Goal: Answer question/provide support: Share knowledge or assist other users

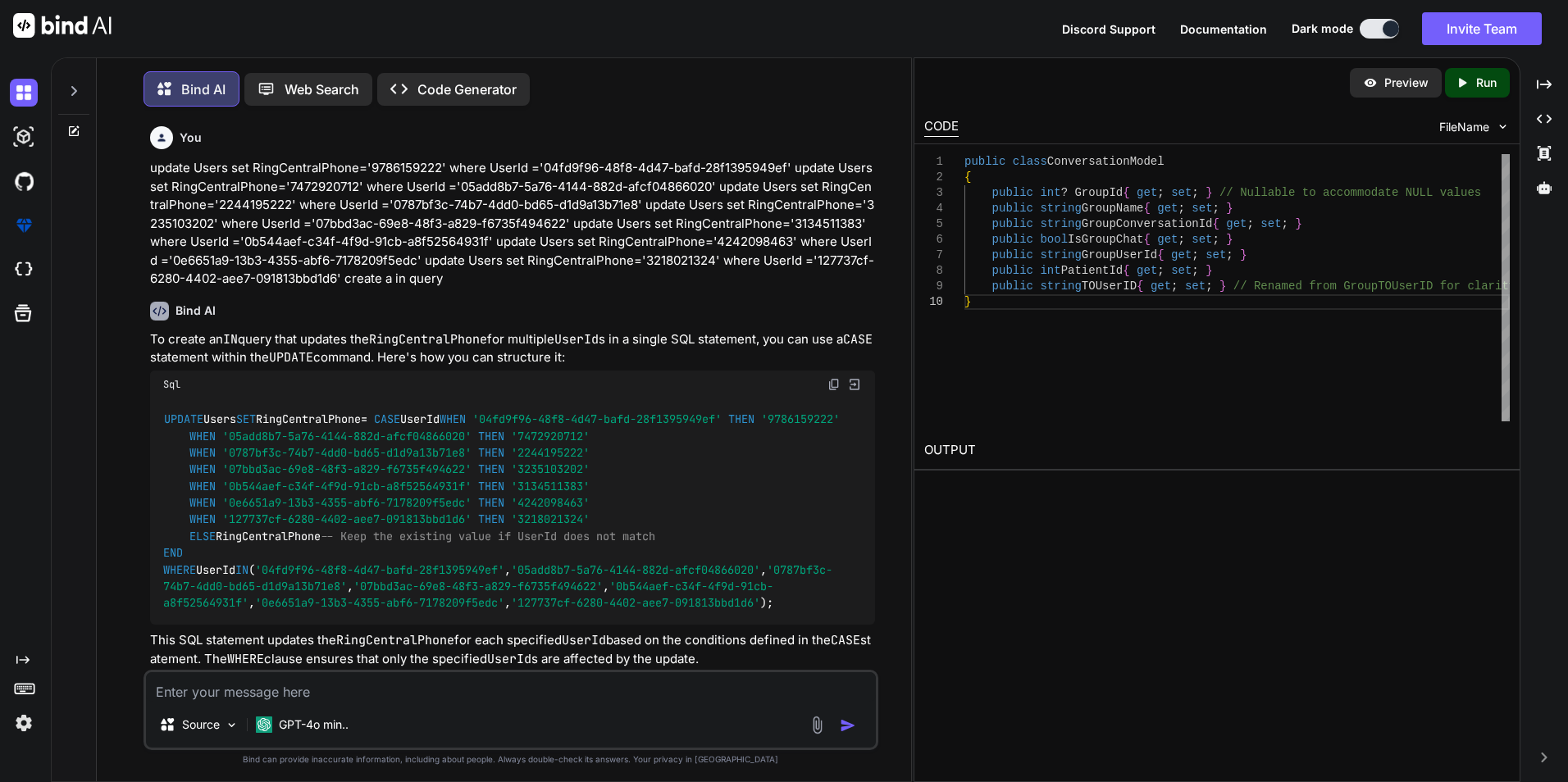
click at [306, 675] on textarea at bounding box center [510, 687] width 730 height 30
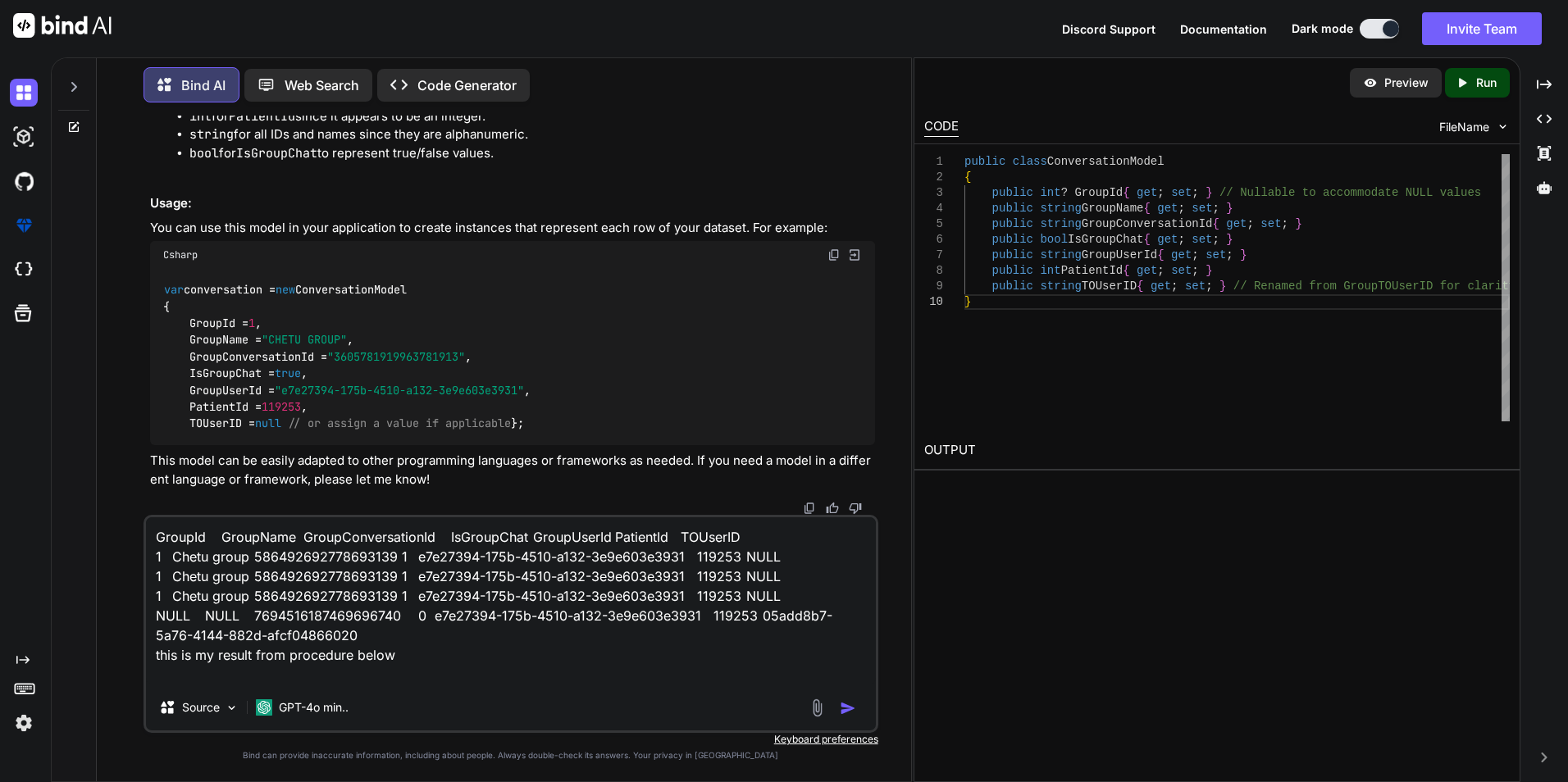
paste textarea "alter PROCEDURE GetConversationsByPatientId @PatientId INT, @UserId VARCHAR(50)…"
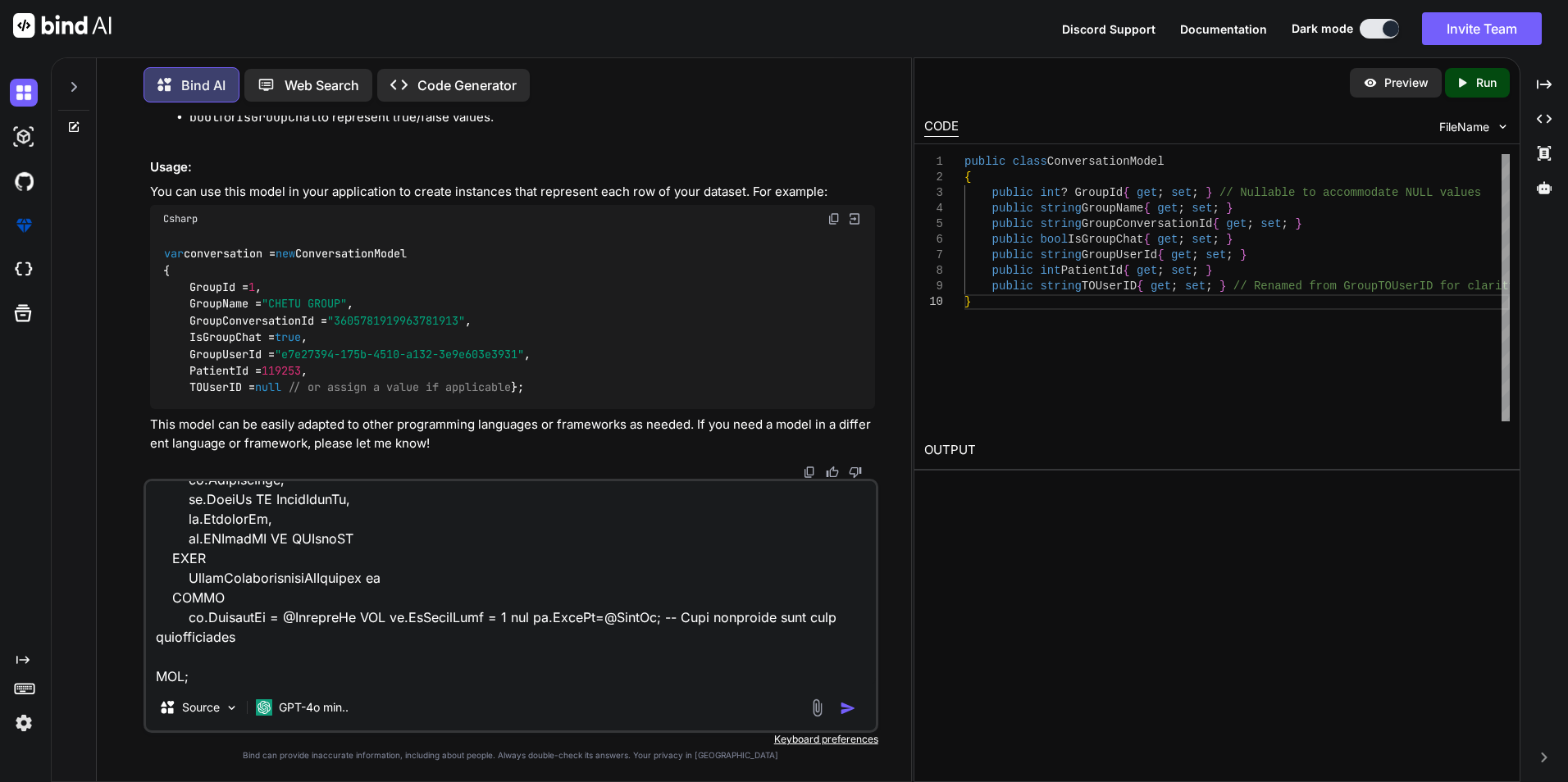
scroll to position [828, 0]
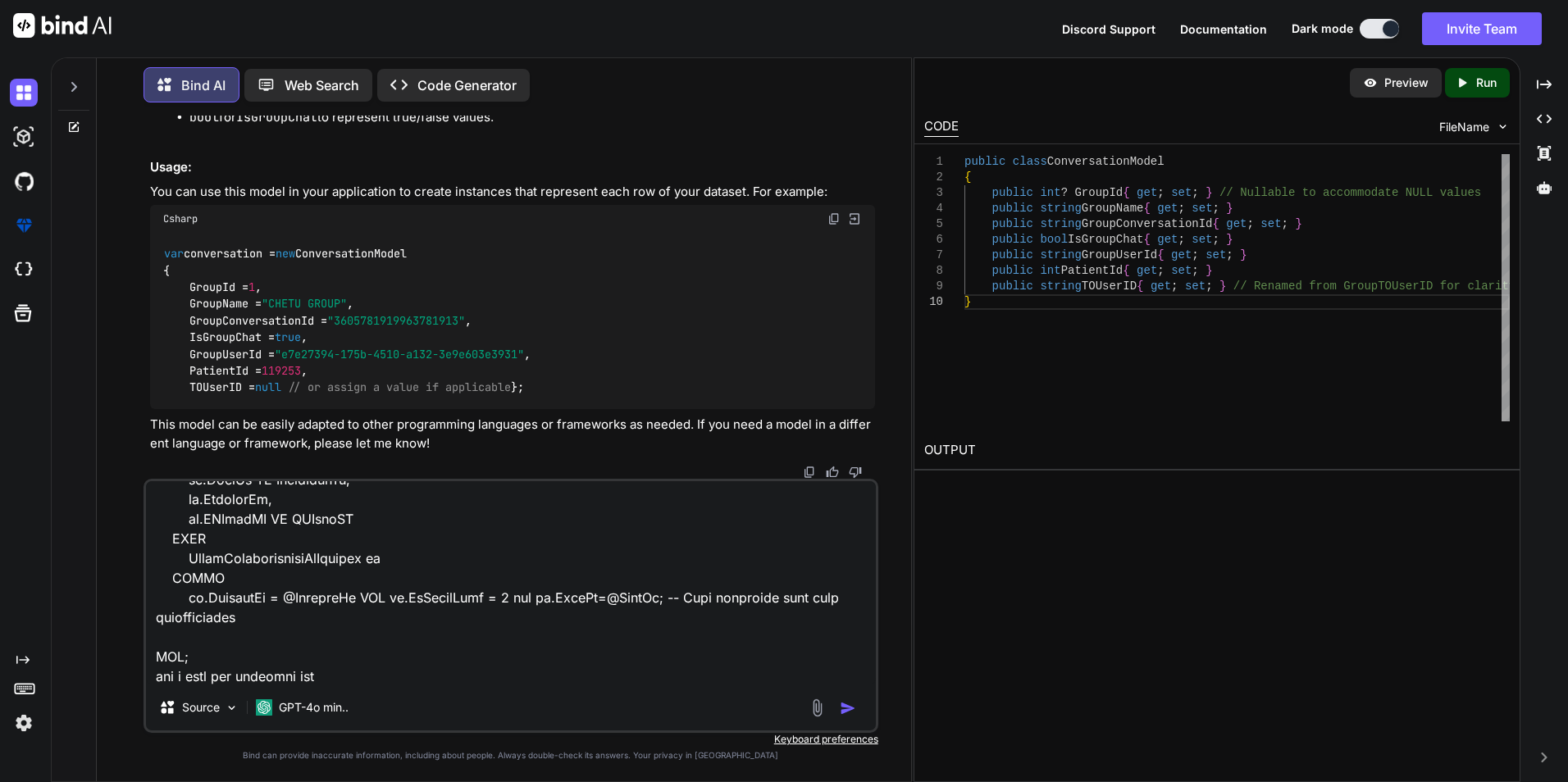
type textarea "GroupId GroupName GroupConversationId IsGroupChat GroupUserId PatientId TOUserI…"
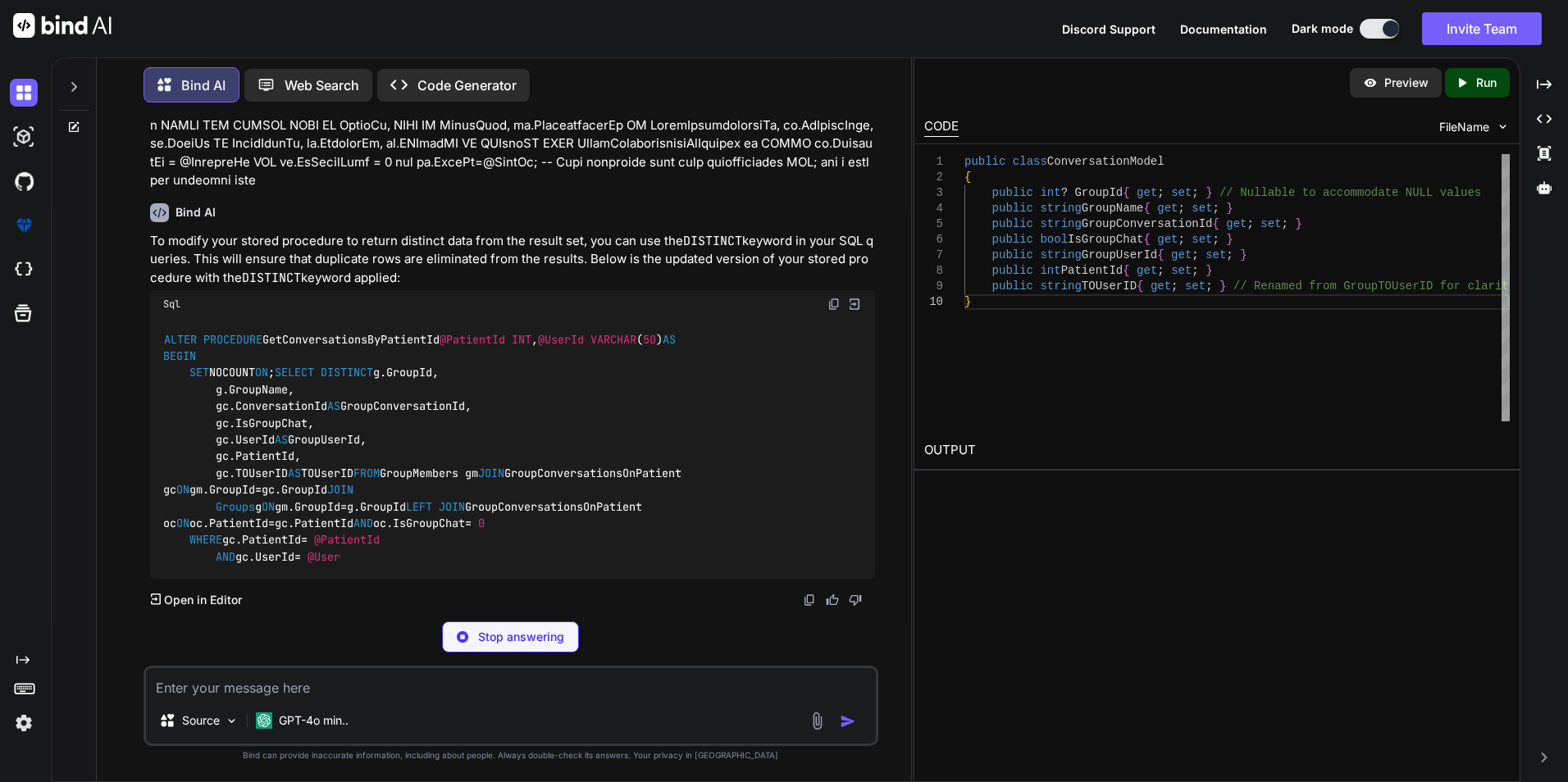
scroll to position [11186, 0]
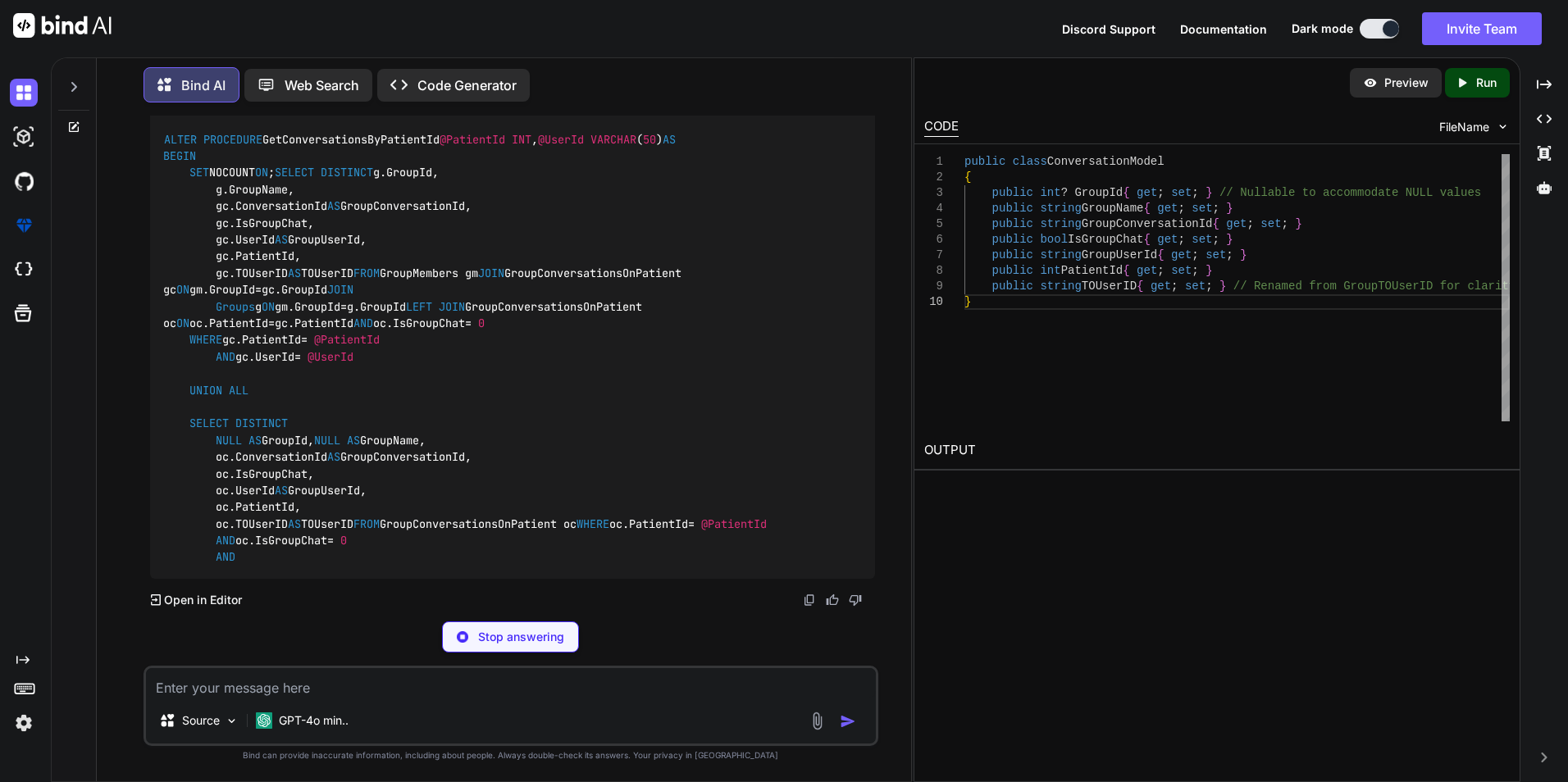
drag, startPoint x: 173, startPoint y: 254, endPoint x: 391, endPoint y: 264, distance: 218.2
click at [391, 264] on div "ALTER PROCEDURE GetConversationsByPatientId @PatientId INT , @UserId VARCHAR ( …" at bounding box center [512, 348] width 725 height 461
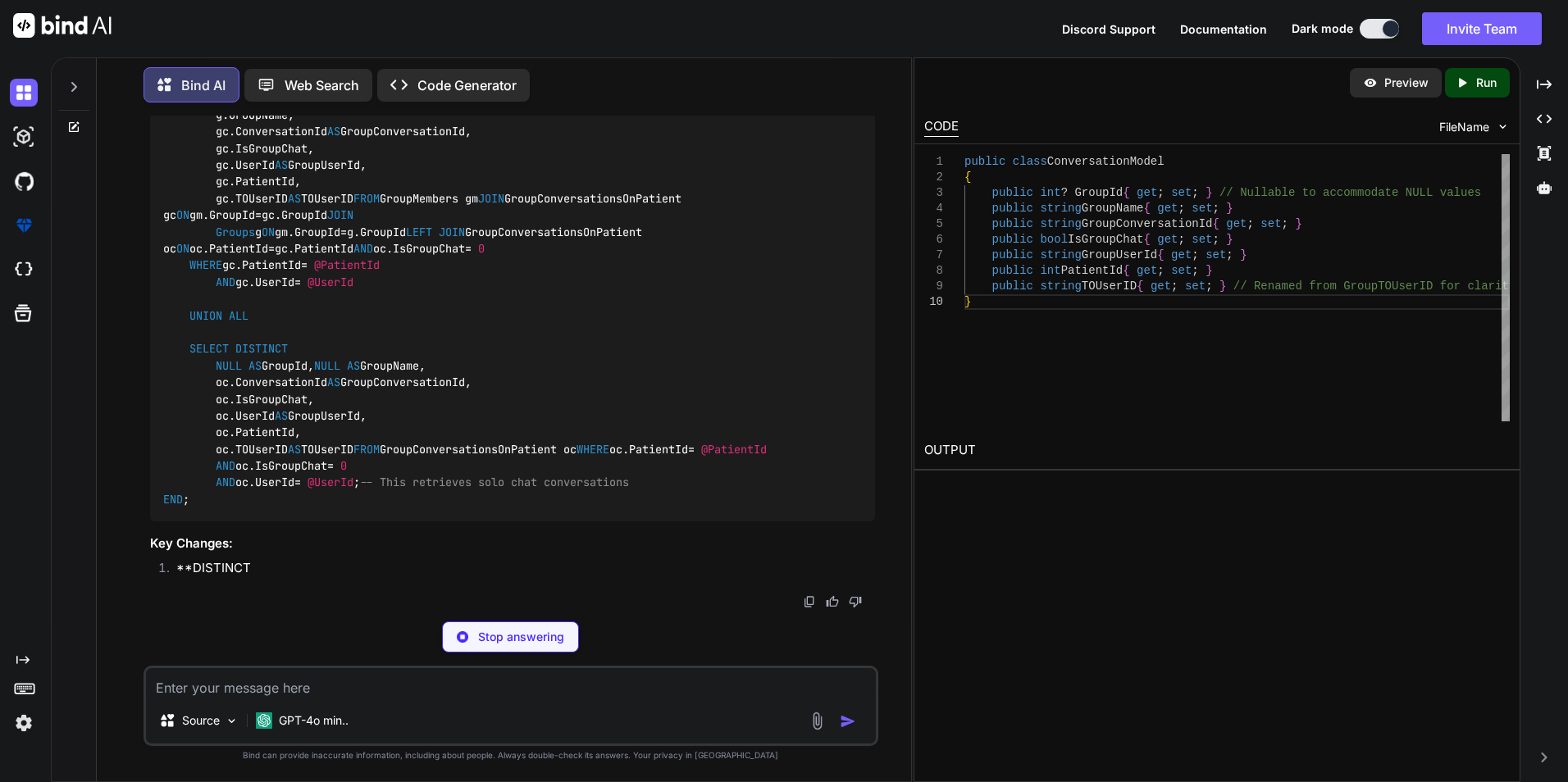
scroll to position [11546, 0]
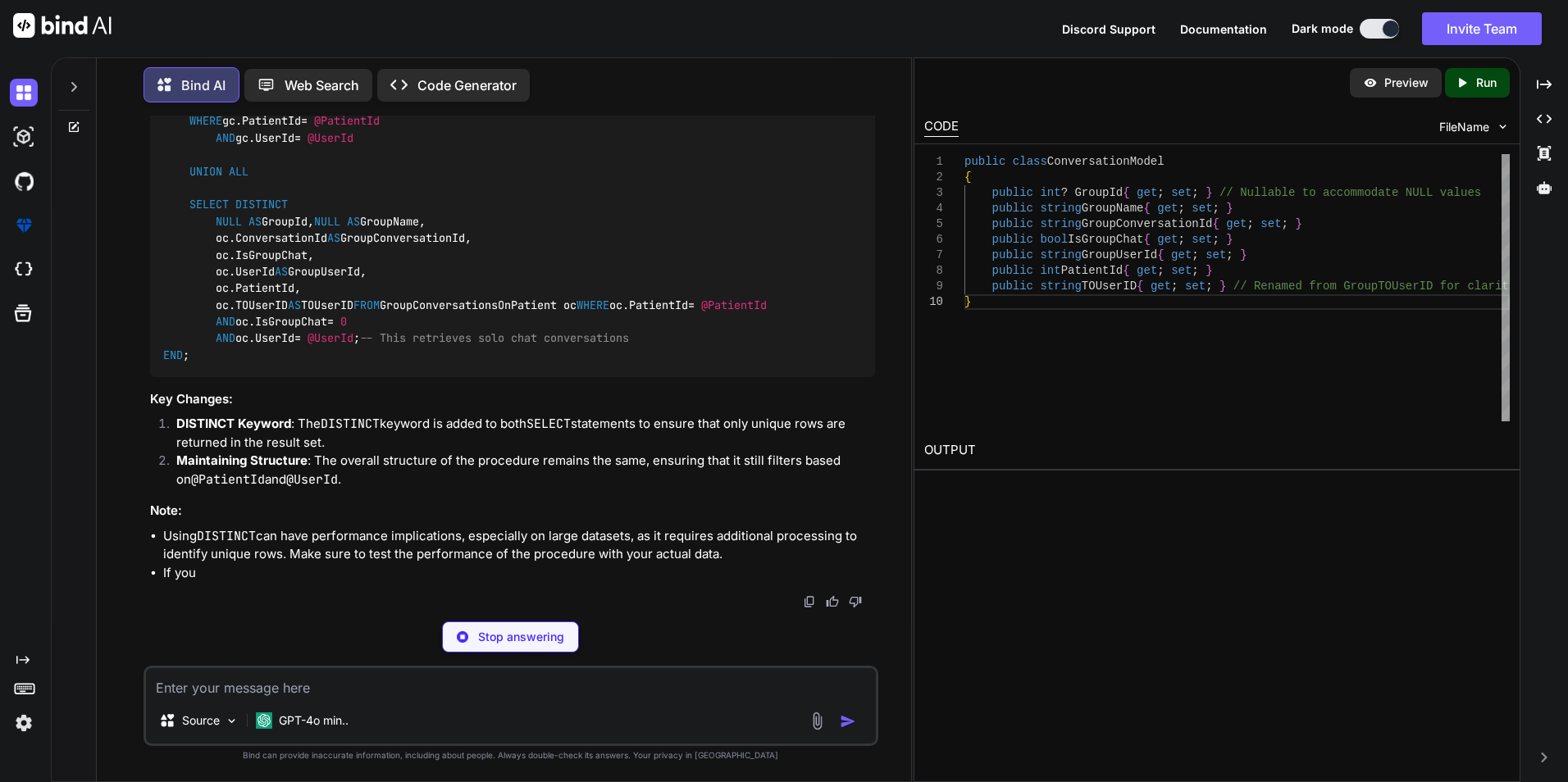
click at [425, 685] on textarea at bounding box center [510, 684] width 730 height 30
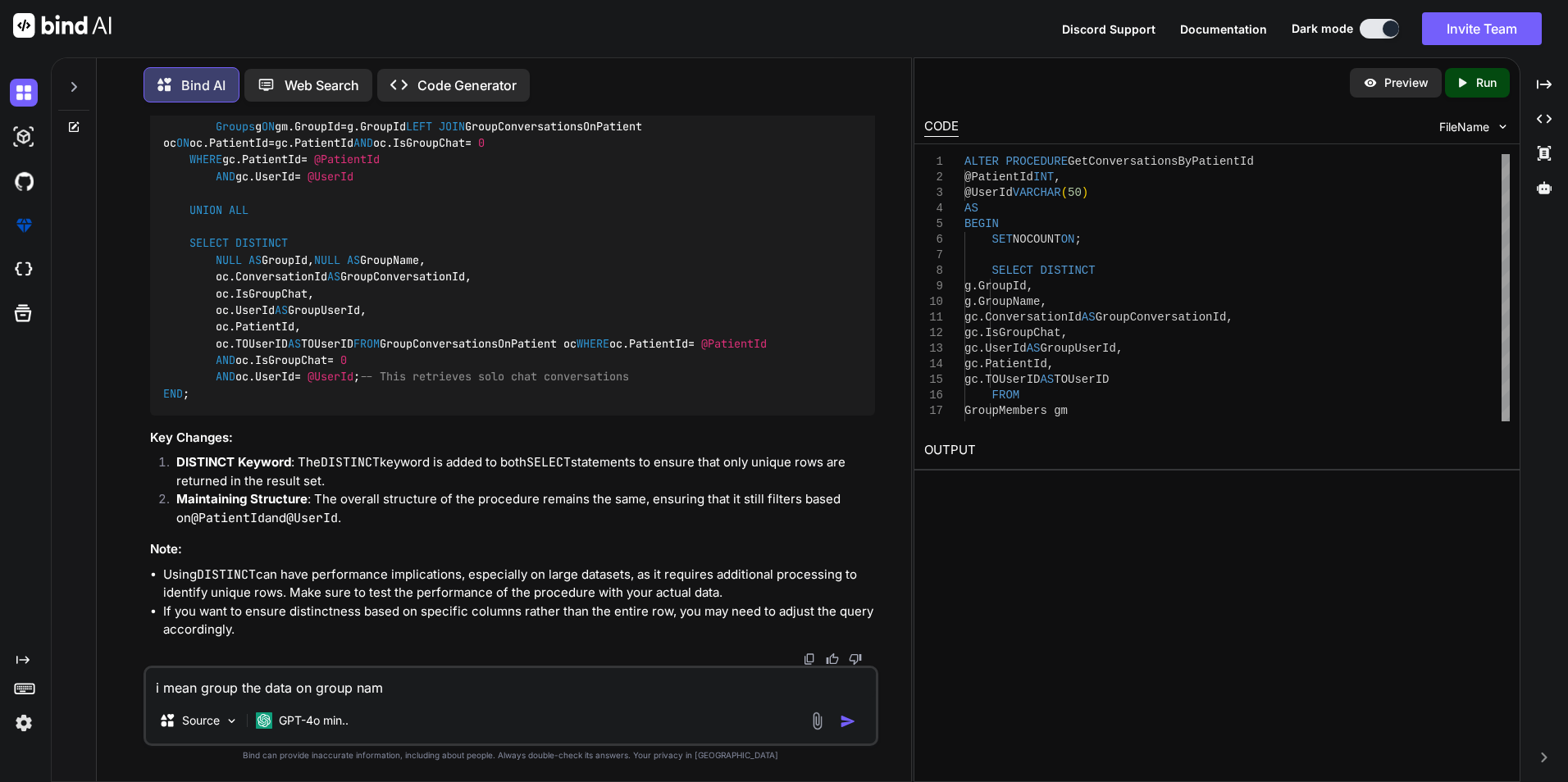
type textarea "i mean group the data on group name"
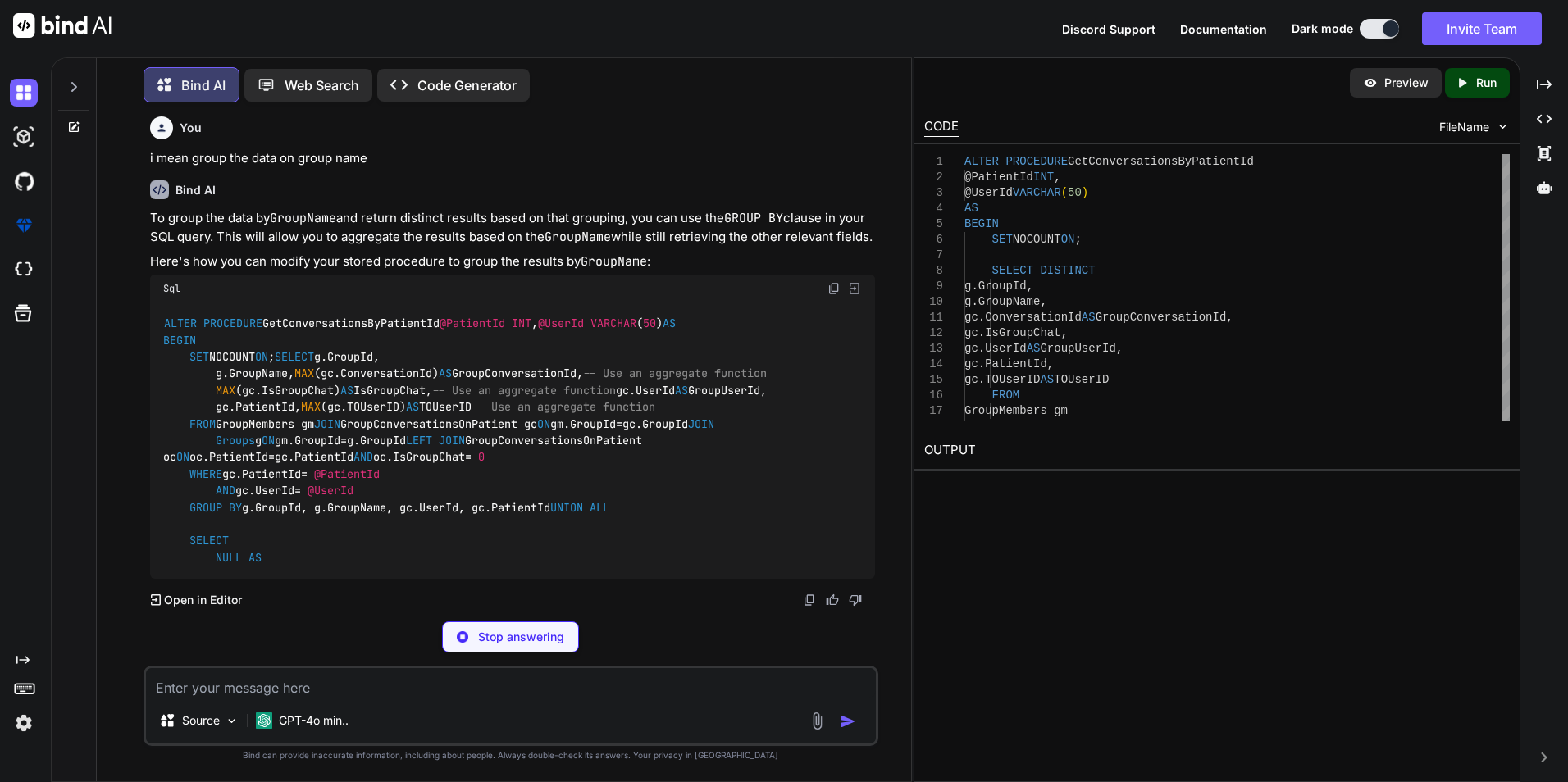
scroll to position [12476, 0]
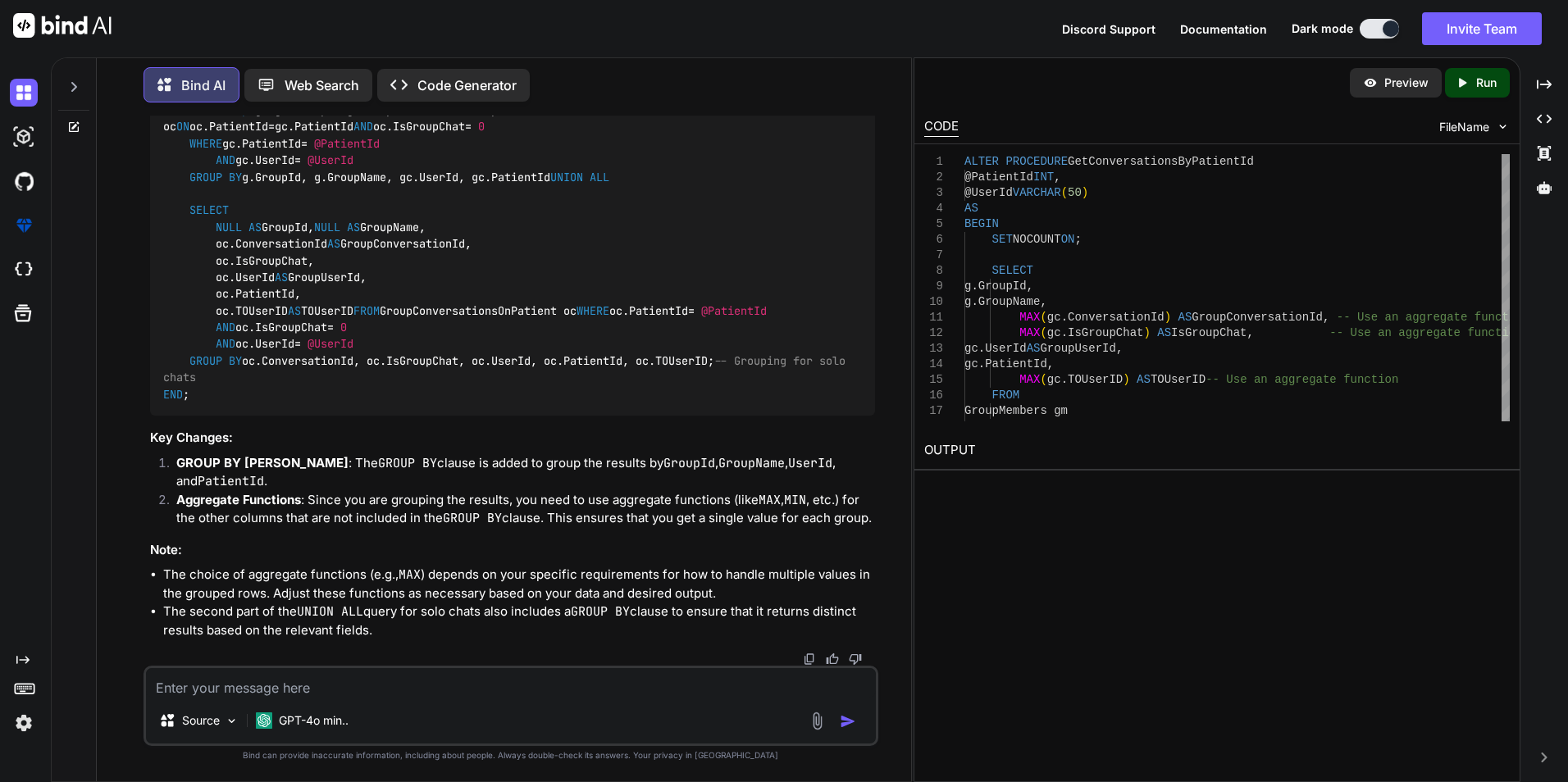
drag, startPoint x: 190, startPoint y: 502, endPoint x: 649, endPoint y: 519, distance: 459.3
click at [649, 417] on div "ALTER PROCEDURE GetConversationsByPatientId @PatientId INT , @UserId VARCHAR ( …" at bounding box center [512, 194] width 725 height 445
copy code "GROUP BY [PERSON_NAME]GroupId, g.GroupName, gc.UserId, gc.PatientId"
click at [301, 84] on span "MAX" at bounding box center [310, 77] width 20 height 15
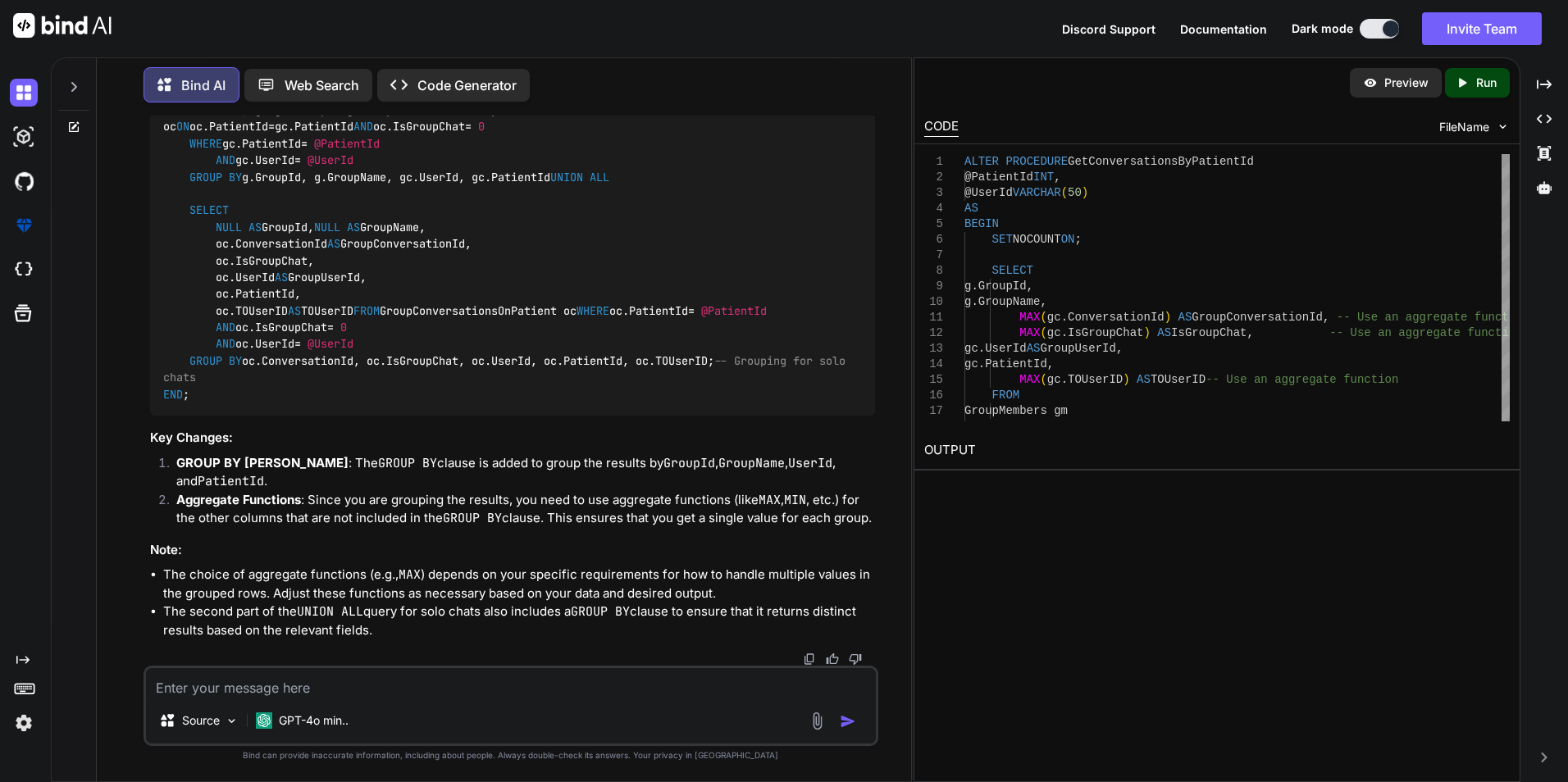
copy span "MAX"
click at [222, 67] on span "MAX" at bounding box center [225, 60] width 20 height 15
copy span "MAX"
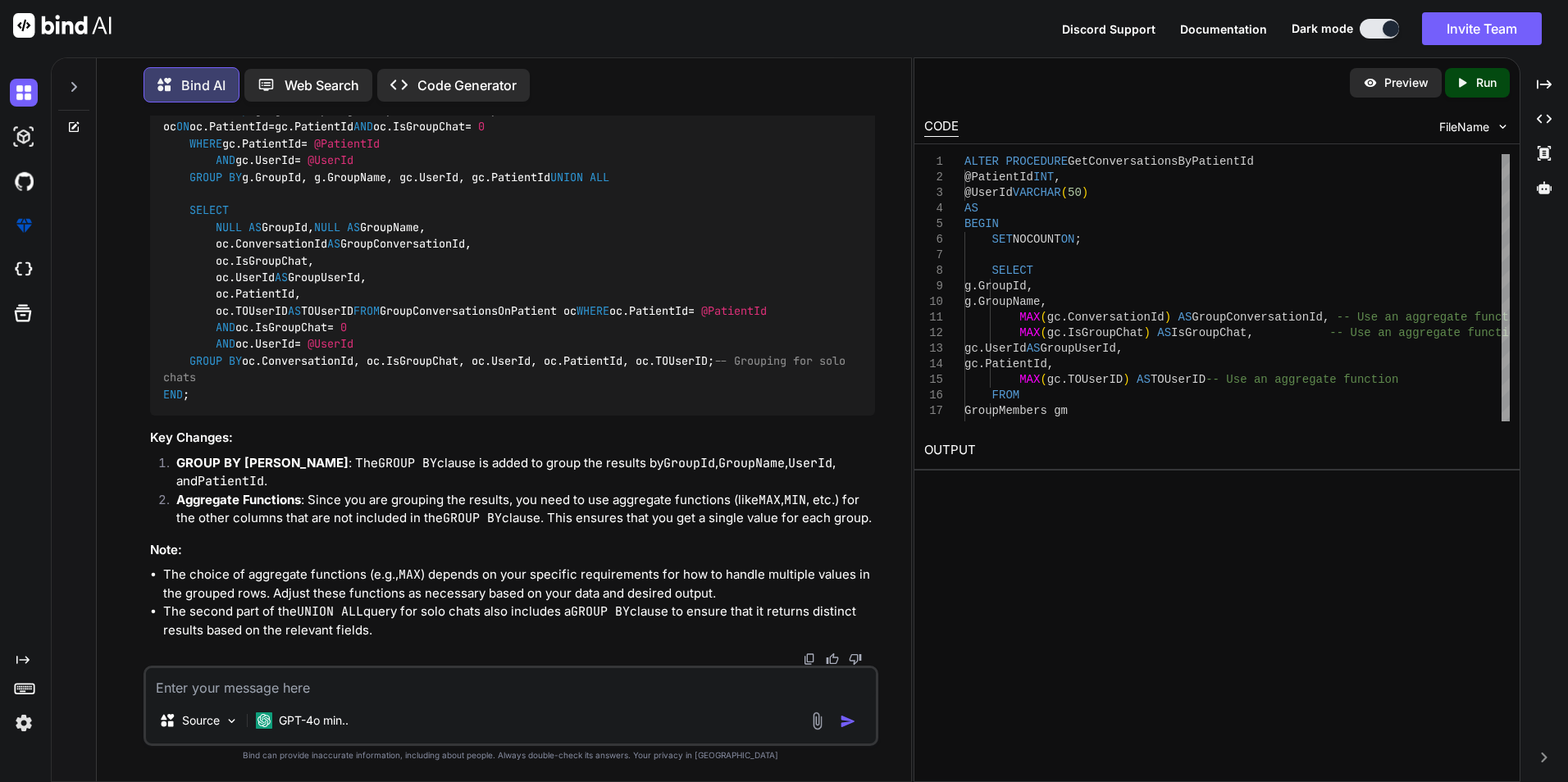
click at [288, 263] on code "ALTER PROCEDURE GetConversationsByPatientId @PatientId INT , @UserId VARCHAR ( …" at bounding box center [507, 193] width 688 height 419
drag, startPoint x: 288, startPoint y: 263, endPoint x: 224, endPoint y: 241, distance: 67.7
click at [294, 51] on span "MAX" at bounding box center [303, 44] width 20 height 15
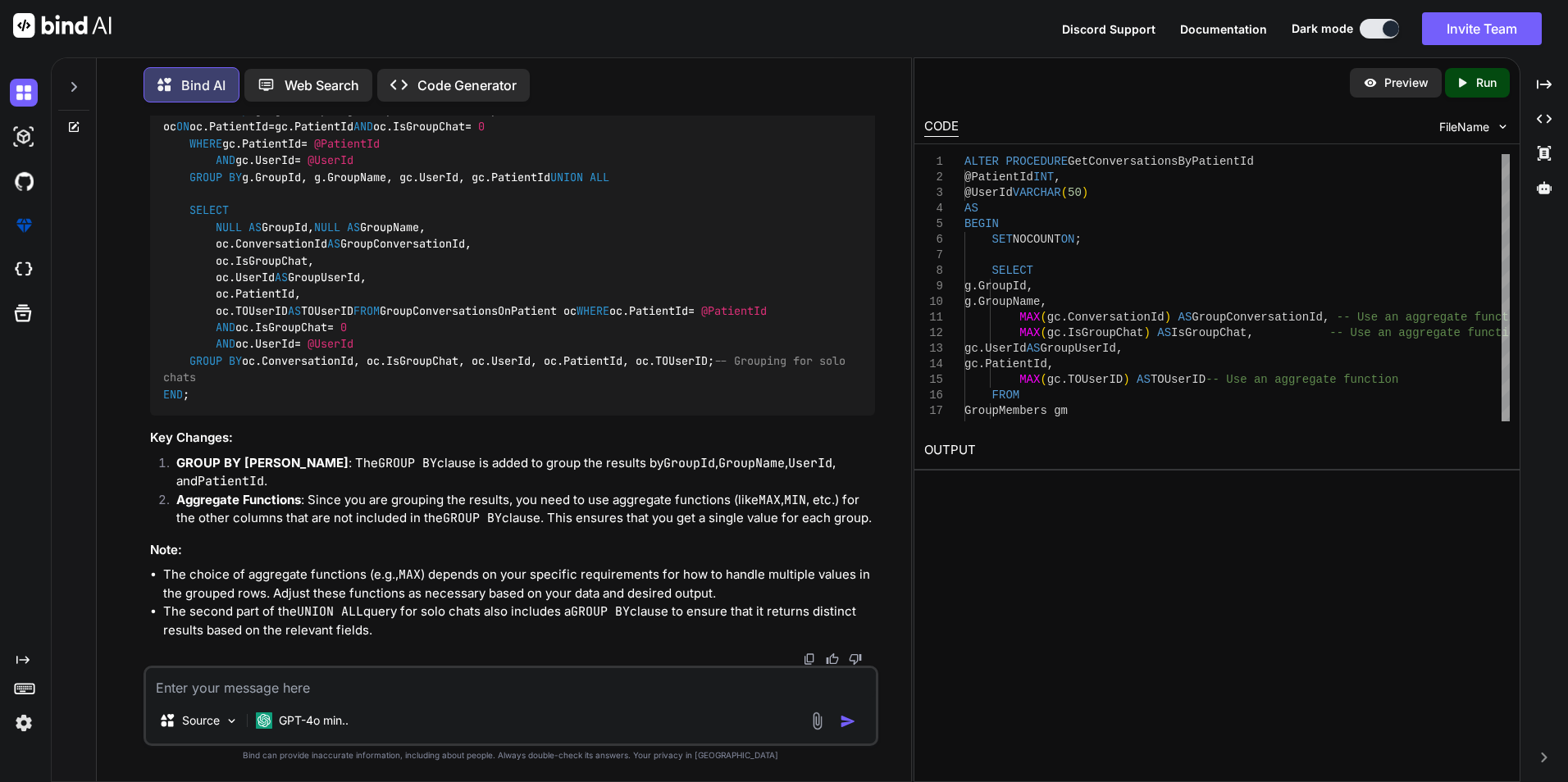
copy span "MAX"
drag, startPoint x: 840, startPoint y: 595, endPoint x: 210, endPoint y: 596, distance: 630.0
click at [210, 403] on code "ALTER PROCEDURE GetConversationsByPatientId @PatientId INT , @UserId VARCHAR ( …" at bounding box center [507, 193] width 688 height 419
drag, startPoint x: 210, startPoint y: 596, endPoint x: 420, endPoint y: 583, distance: 210.4
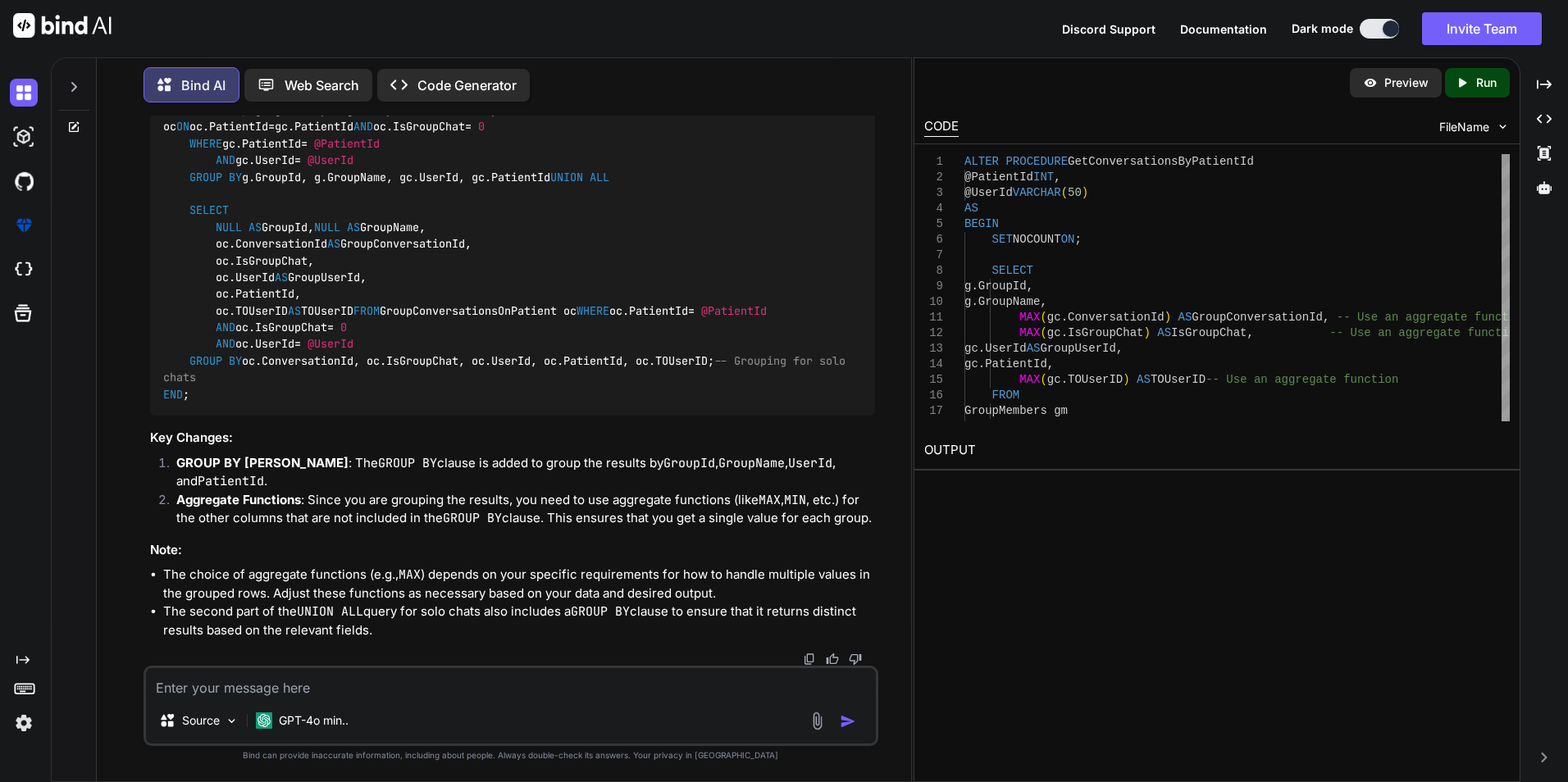
click at [420, 417] on div "ALTER PROCEDURE GetConversationsByPatientId @PatientId INT , @UserId VARCHAR ( …" at bounding box center [512, 194] width 725 height 445
drag, startPoint x: 214, startPoint y: 475, endPoint x: 461, endPoint y: 465, distance: 247.2
click at [461, 403] on code "ALTER PROCEDURE GetConversationsByPatientId @PatientId INT , @UserId VARCHAR ( …" at bounding box center [507, 193] width 688 height 419
click at [495, 695] on textarea at bounding box center [510, 684] width 730 height 30
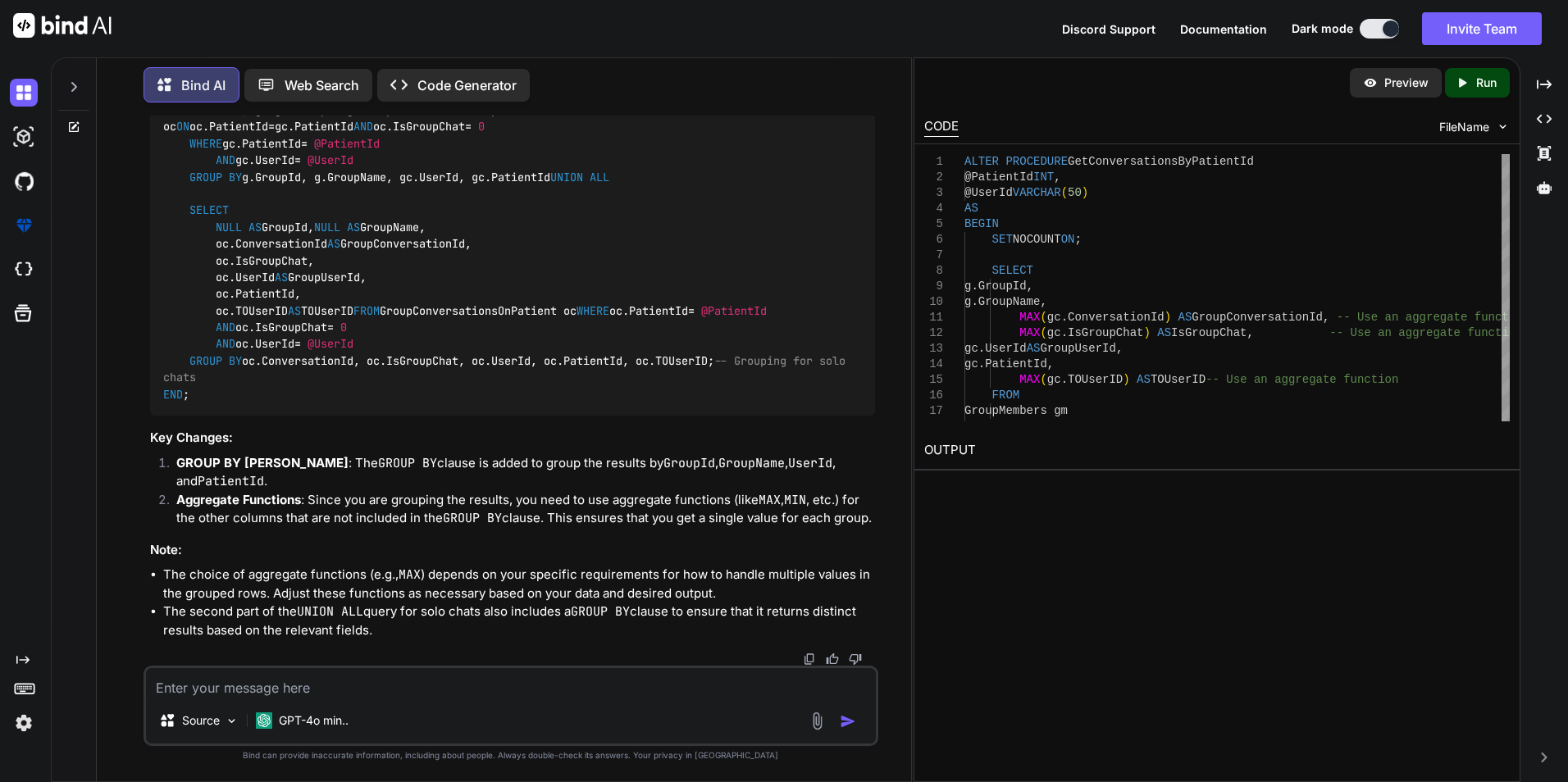
paste textarea "private string[] filterFCNsForLoadHistory = [];"
paste textarea "if (conversation.Count() > 0) { filterFCNsForLoadHistory = []; foreach (var con…"
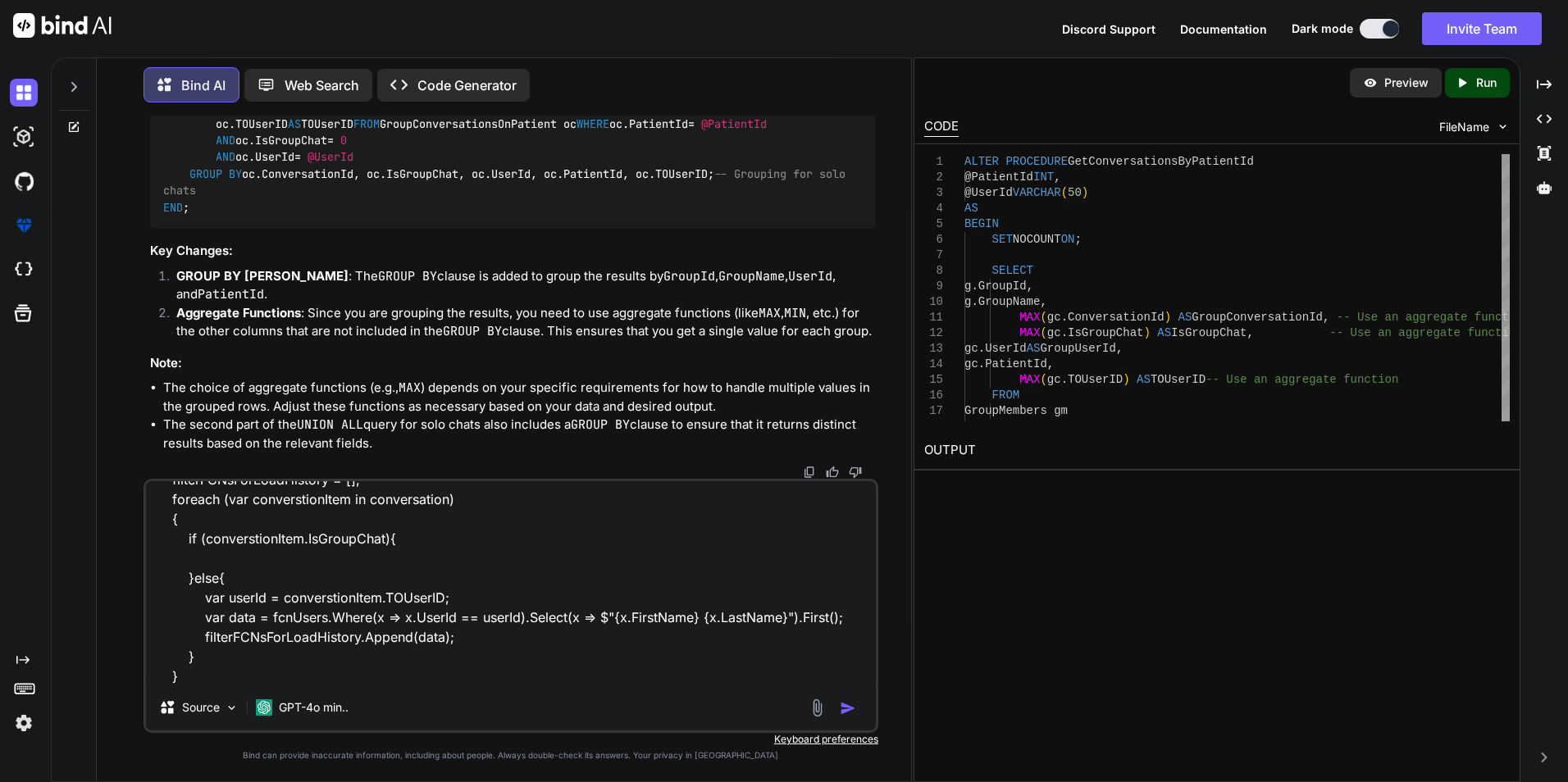
scroll to position [100, 0]
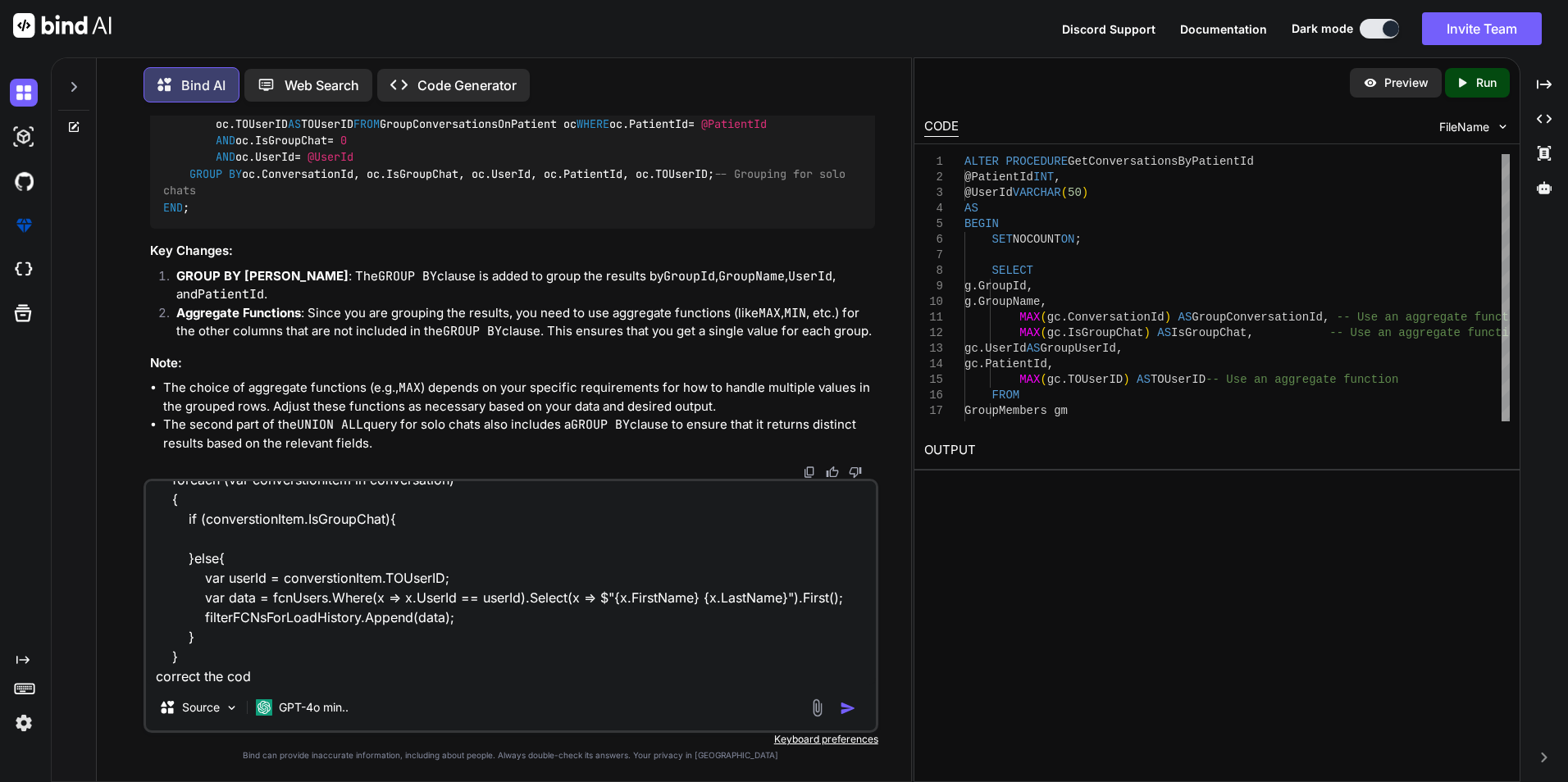
type textarea "private string[] filterFCNsForLoadHistory = []; if (conversation.Count() > 0) {…"
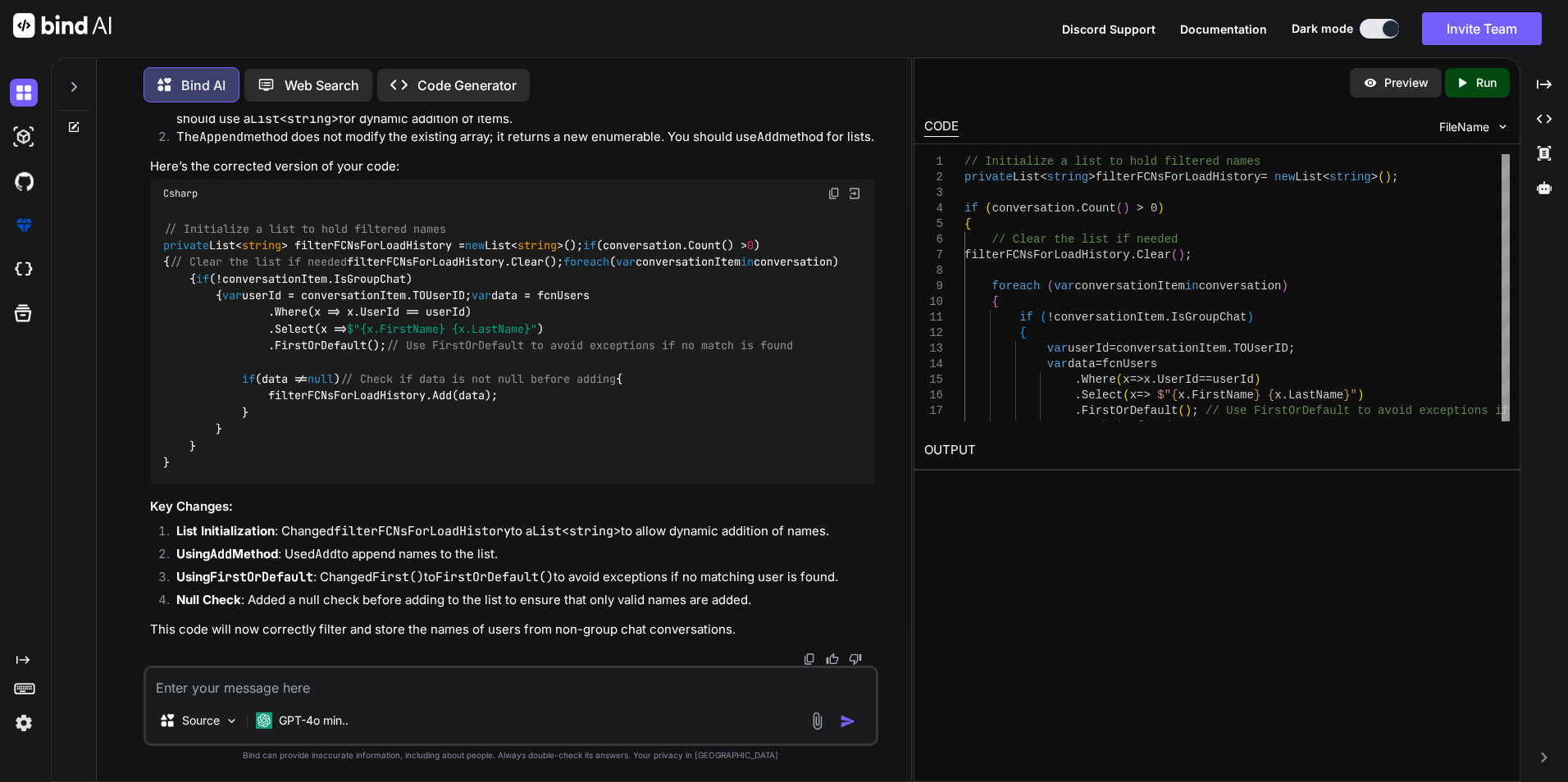
scroll to position [13907, 0]
click at [301, 221] on code "// Initialize a list to hold filtered names private List< string > filterFCNsFo…" at bounding box center [500, 347] width 675 height 251
copy code "filterFCNsForLoadHistory"
click at [265, 676] on textarea at bounding box center [510, 684] width 730 height 30
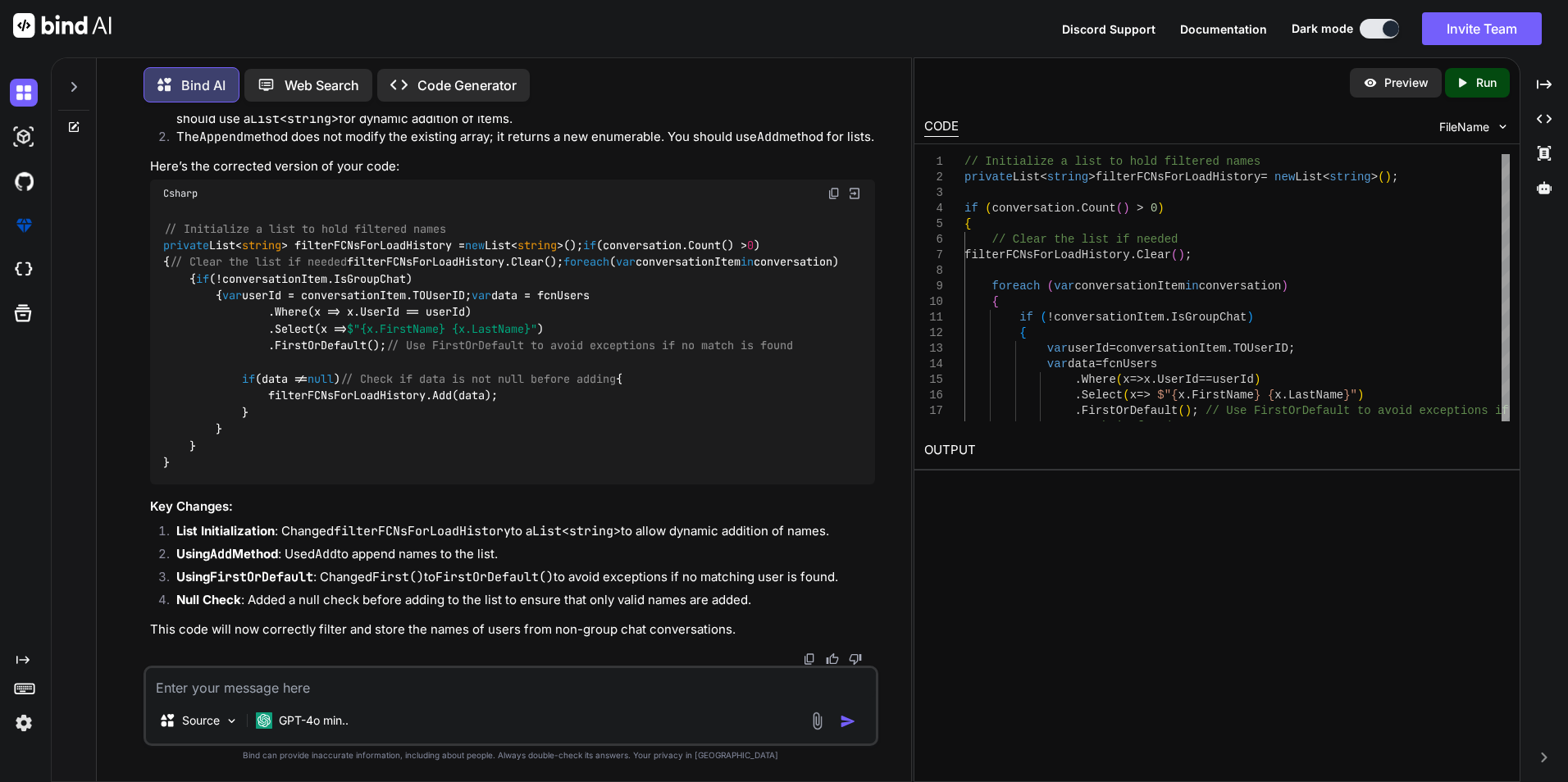
paste textarea "filterFCNsForLoadHistory"
type textarea "filterFCNsForLoadHistory this should be an array"
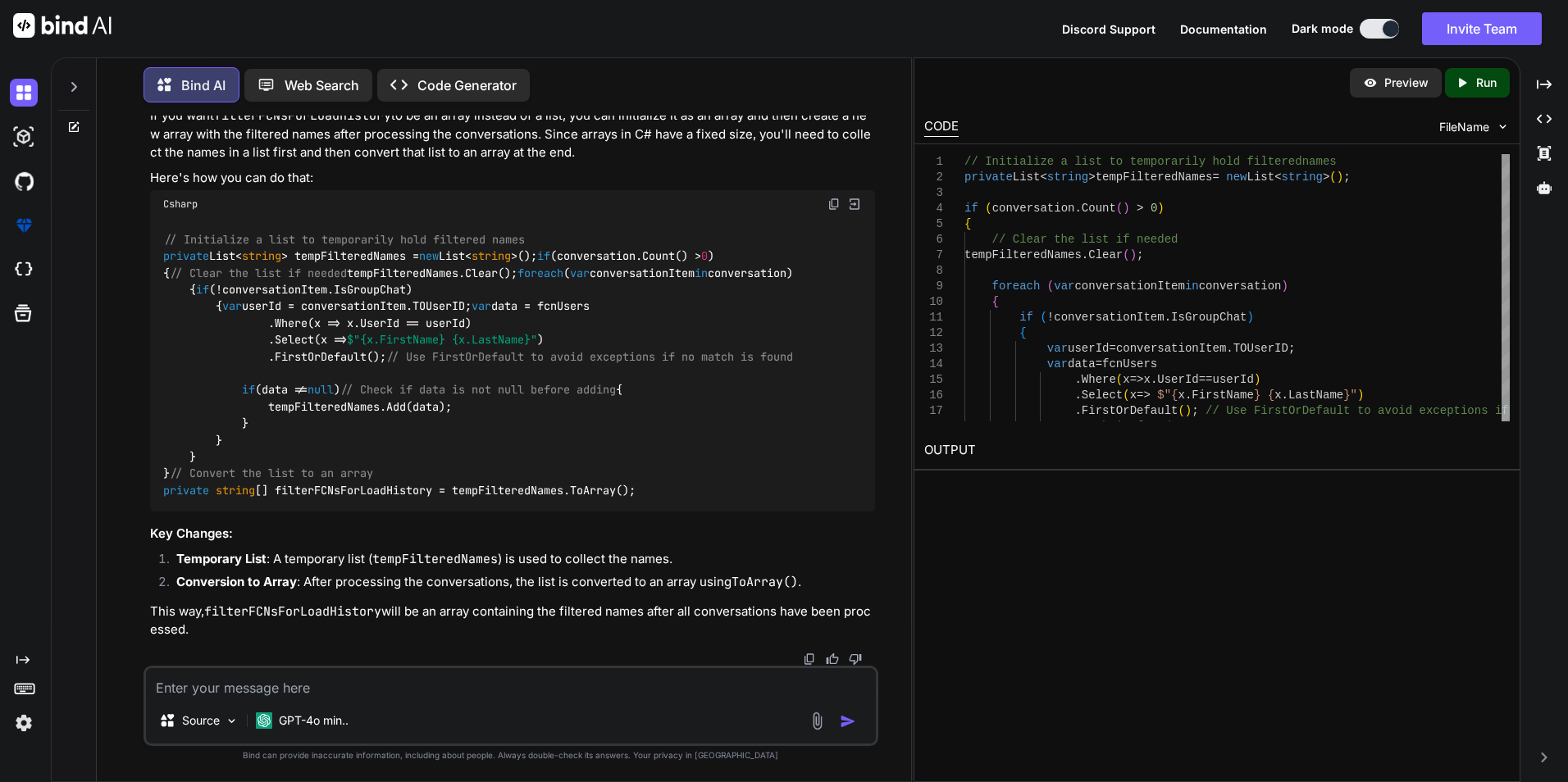
scroll to position [14767, 0]
click at [555, 494] on code "// Initialize a list to temporarily hold filtered names private List< string > …" at bounding box center [478, 365] width 629 height 268
drag, startPoint x: 214, startPoint y: 218, endPoint x: 296, endPoint y: 221, distance: 82.1
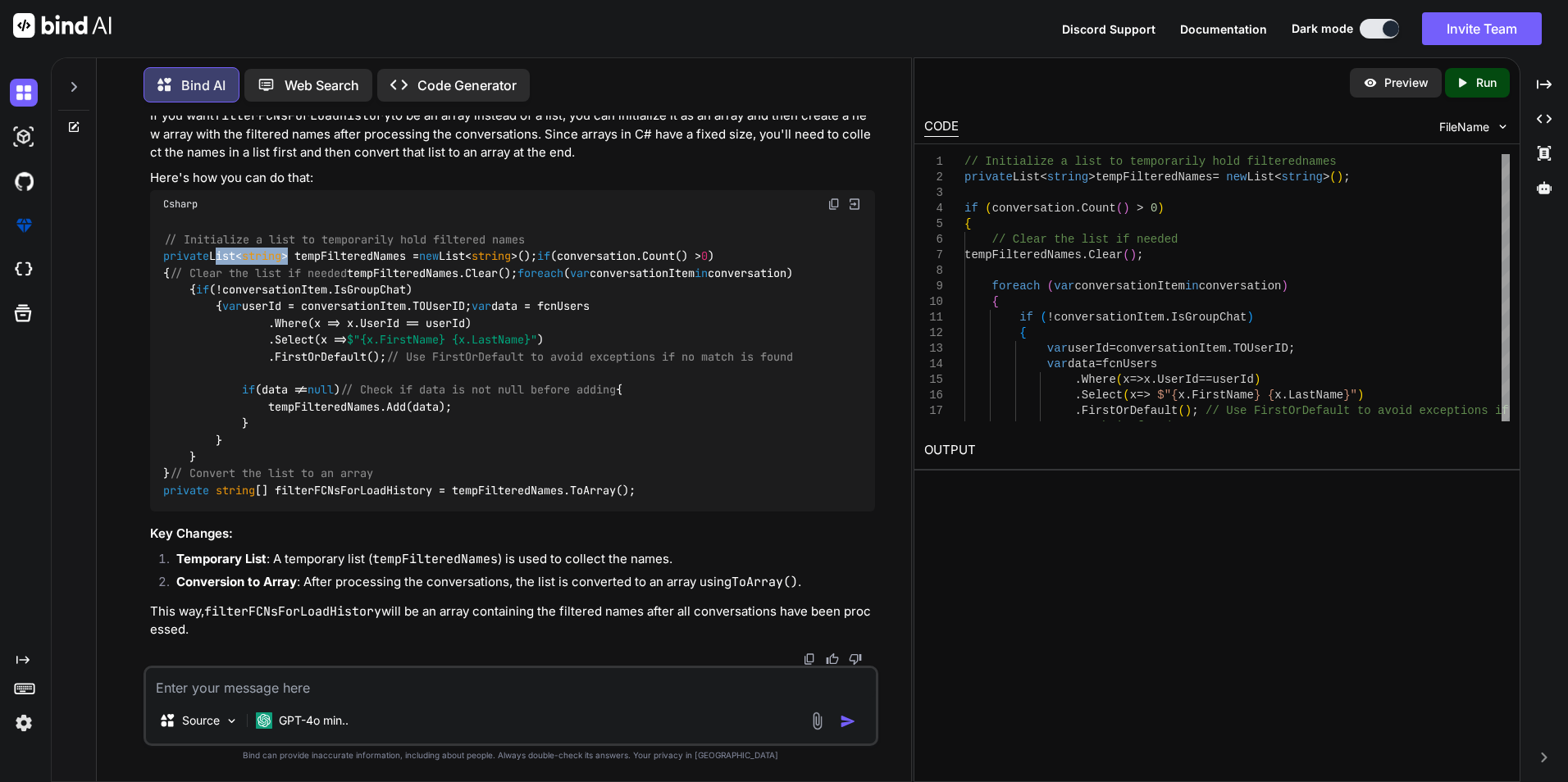
click at [296, 231] on code "// Initialize a list to temporarily hold filtered names private List< string > …" at bounding box center [478, 365] width 629 height 268
copy code "List< string >"
